Goal: Task Accomplishment & Management: Manage account settings

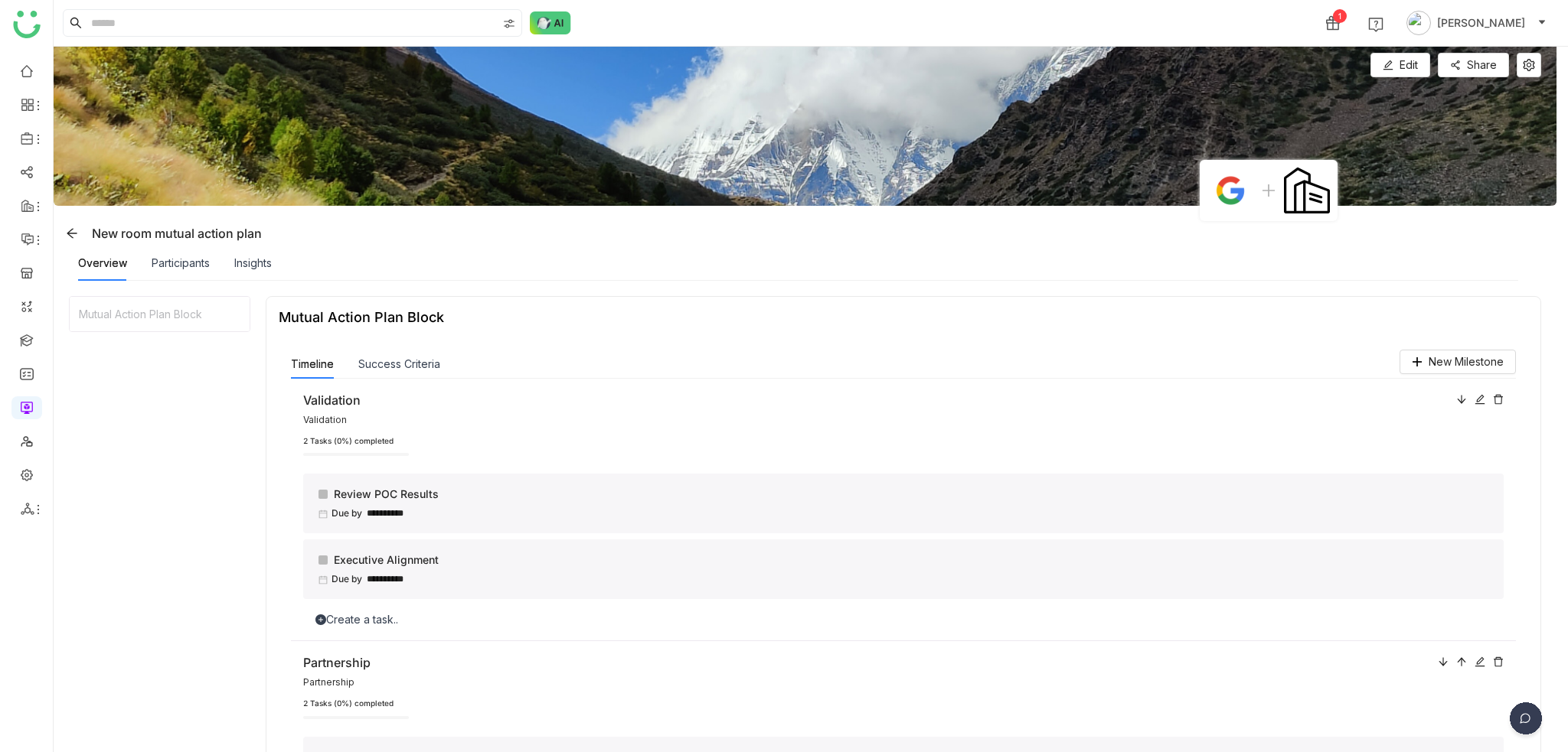
click at [118, 436] on div "**********" at bounding box center [805, 629] width 1472 height 666
click at [172, 272] on div "Participants" at bounding box center [180, 264] width 58 height 35
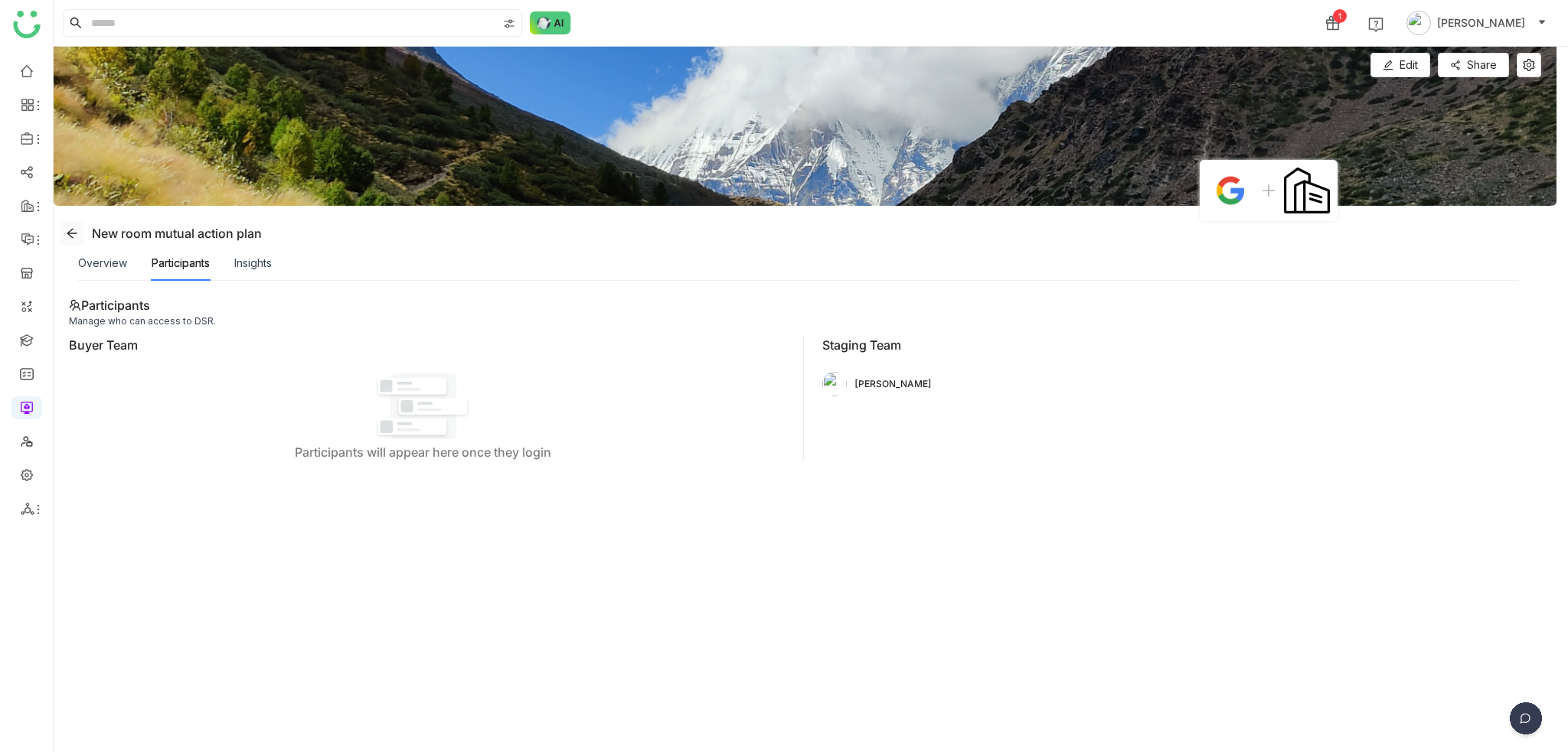
click at [71, 234] on icon at bounding box center [71, 233] width 13 height 13
